Goal: Information Seeking & Learning: Learn about a topic

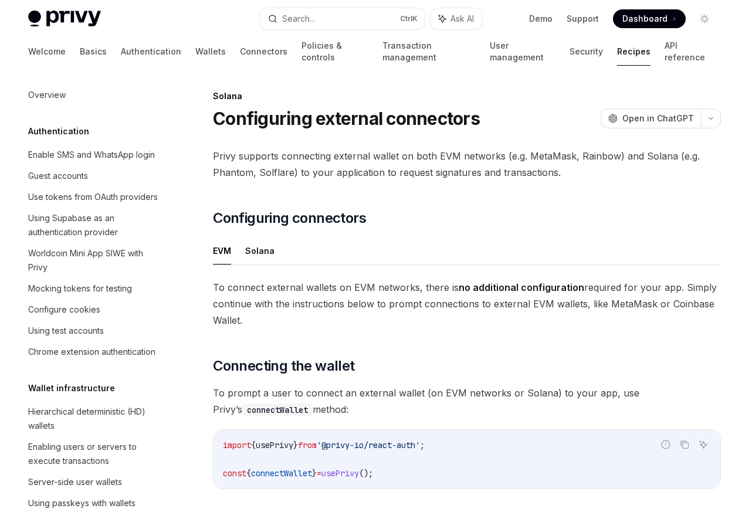
scroll to position [1879, 0]
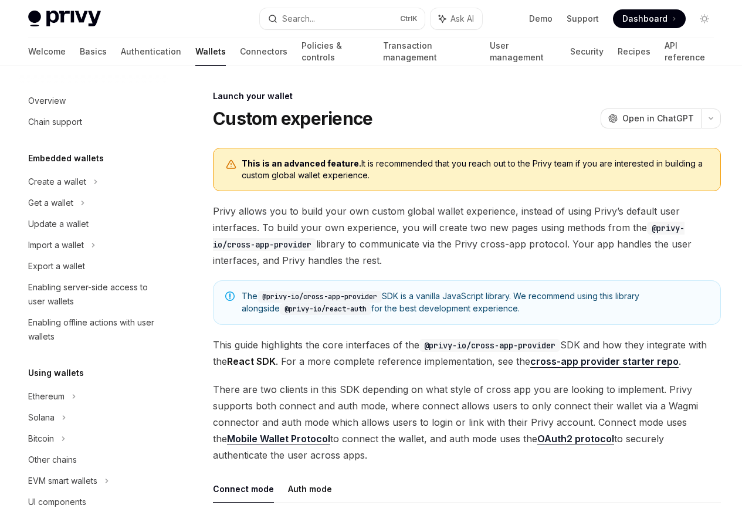
scroll to position [537, 0]
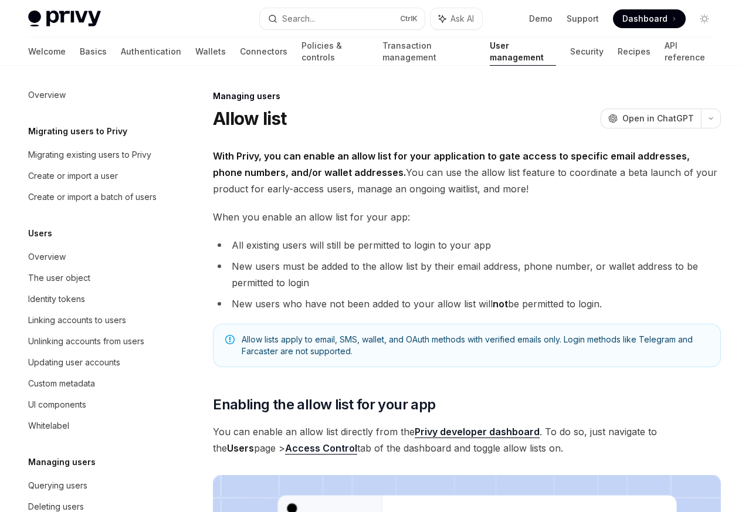
scroll to position [165, 0]
